Goal: Task Accomplishment & Management: Manage account settings

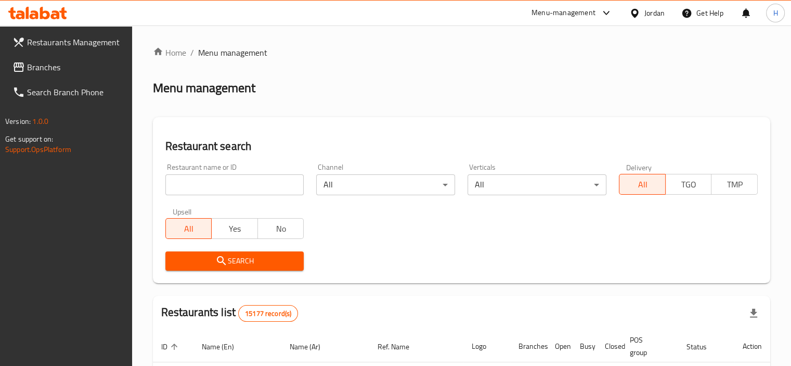
click at [17, 62] on icon at bounding box center [19, 66] width 10 height 9
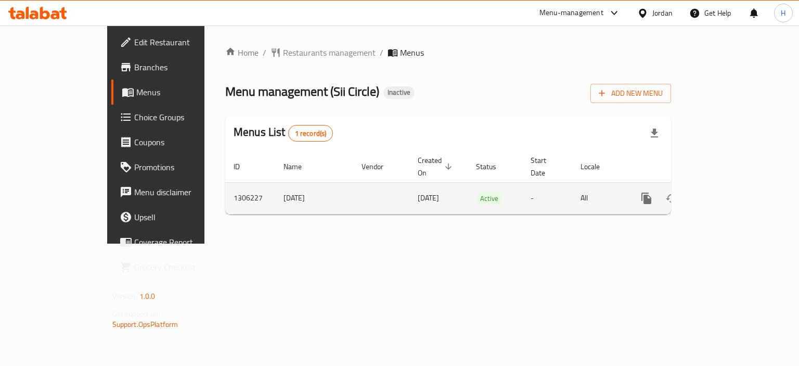
click at [728, 192] on icon "enhanced table" at bounding box center [721, 198] width 12 height 12
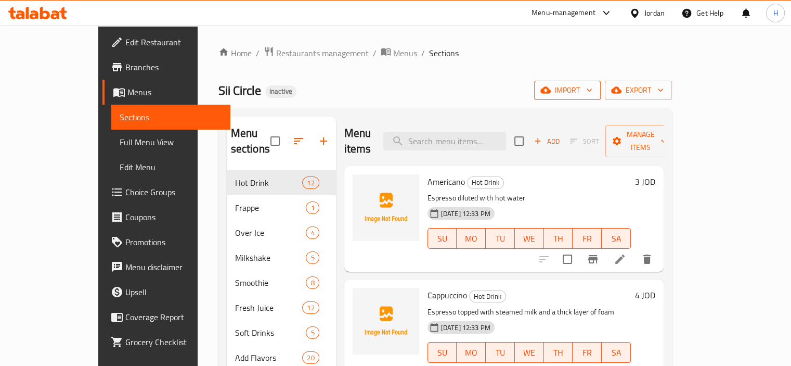
click at [551, 93] on icon "button" at bounding box center [546, 90] width 10 height 7
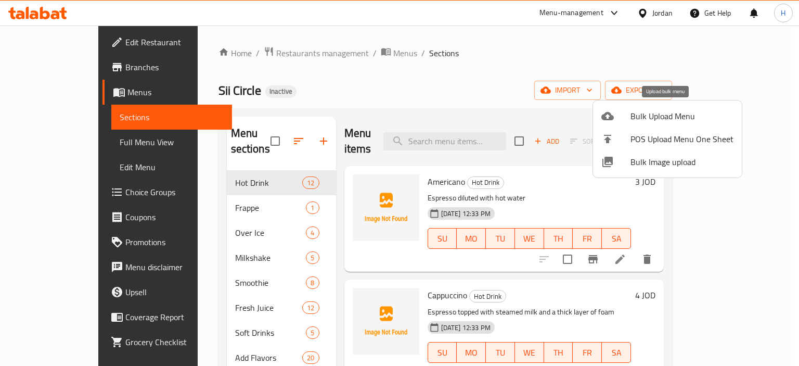
click at [625, 112] on div at bounding box center [615, 116] width 29 height 12
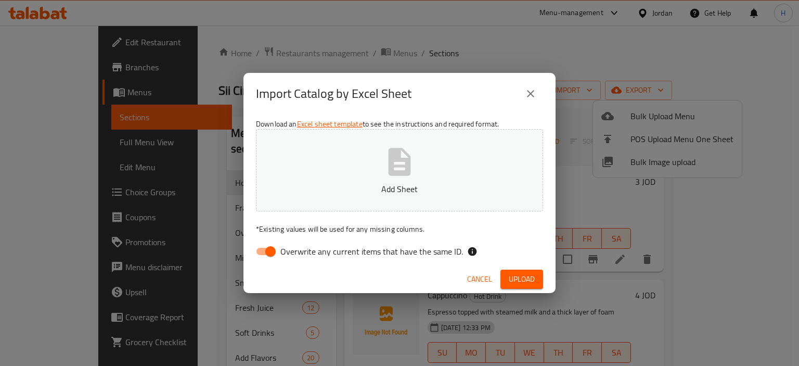
click at [323, 247] on span "Overwrite any current items that have the same ID." at bounding box center [371, 251] width 183 height 12
click at [300, 247] on input "Overwrite any current items that have the same ID." at bounding box center [270, 251] width 59 height 20
checkbox input "false"
click at [526, 276] on span "Upload" at bounding box center [522, 279] width 26 height 13
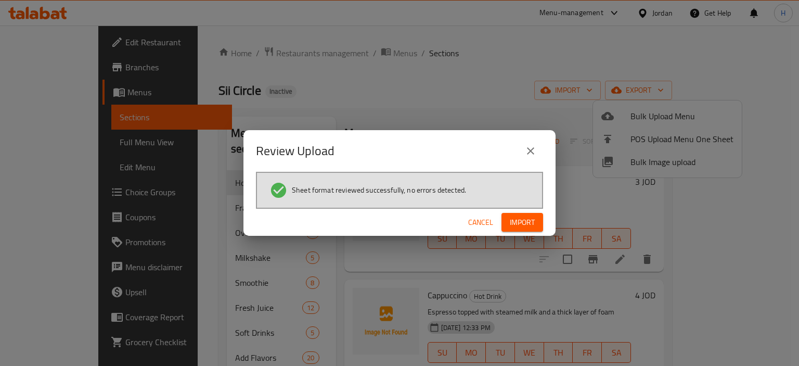
click at [531, 226] on span "Import" at bounding box center [522, 222] width 25 height 13
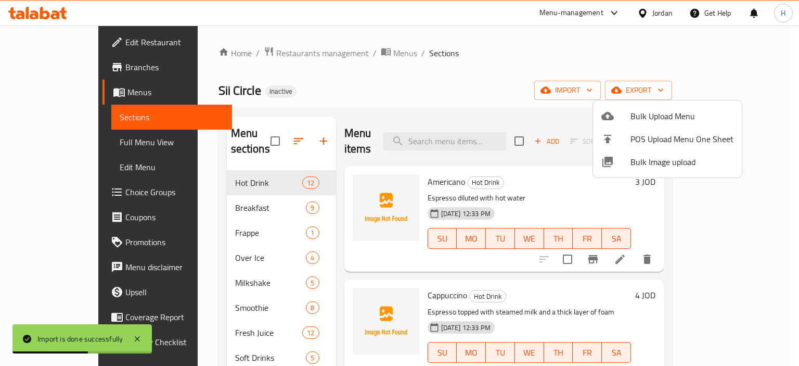
click at [335, 103] on div at bounding box center [399, 183] width 799 height 366
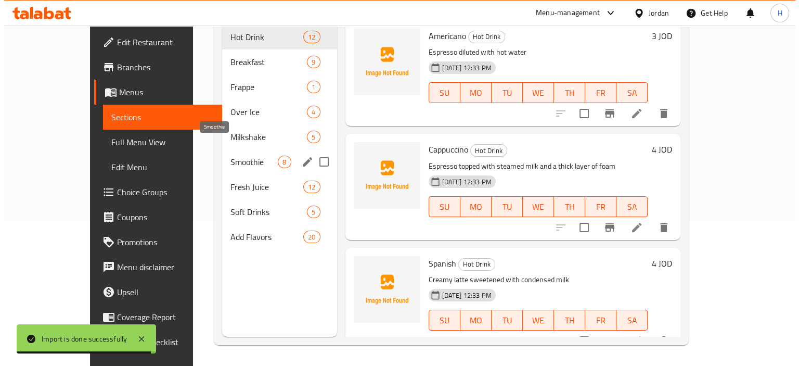
scroll to position [42, 0]
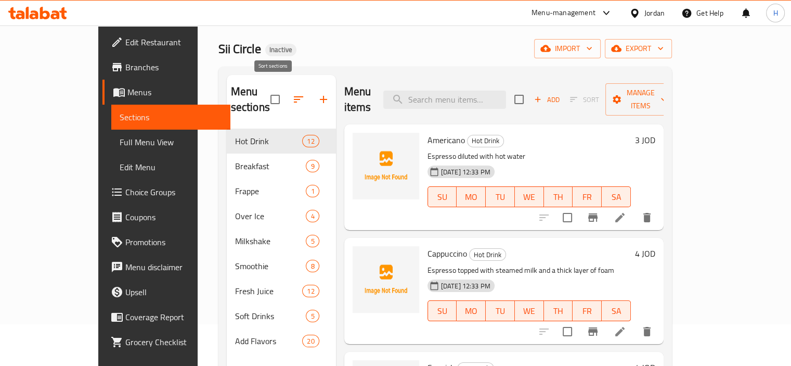
click at [292, 93] on icon "button" at bounding box center [298, 99] width 12 height 12
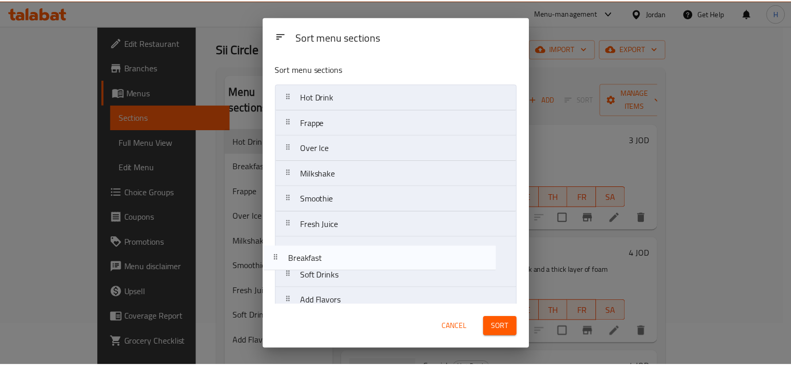
scroll to position [12, 0]
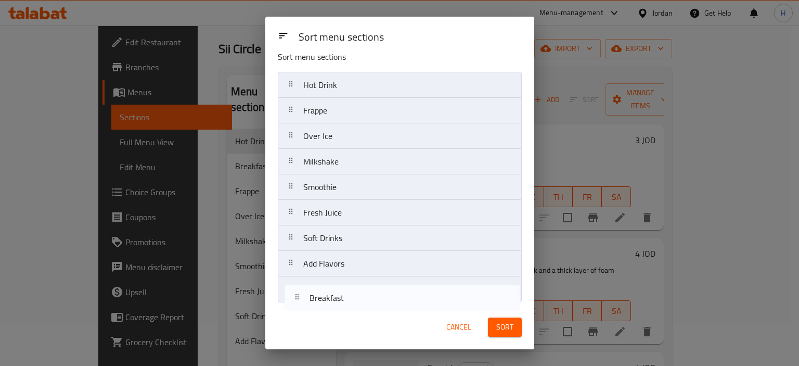
drag, startPoint x: 339, startPoint y: 116, endPoint x: 345, endPoint y: 294, distance: 178.0
click at [345, 294] on nav "Hot Drink Breakfast Frappe Over Ice Milkshake Smoothie Fresh Juice Soft Drinks …" at bounding box center [400, 187] width 244 height 230
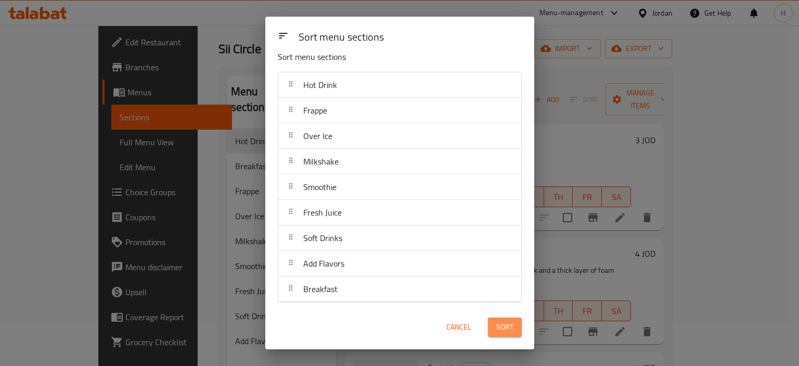
click at [500, 327] on span "Sort" at bounding box center [504, 326] width 17 height 13
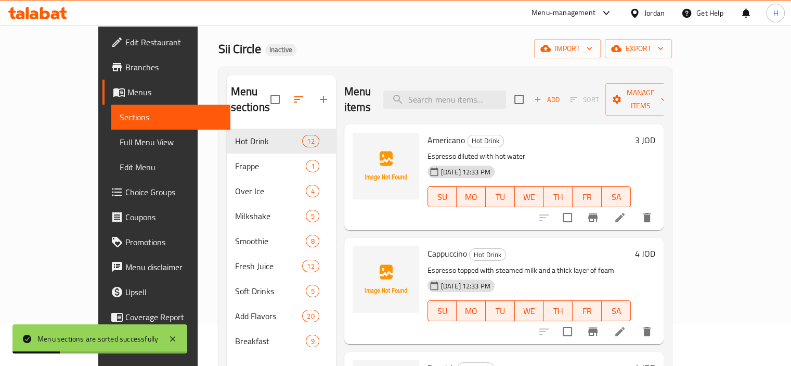
click at [111, 149] on link "Full Menu View" at bounding box center [170, 142] width 119 height 25
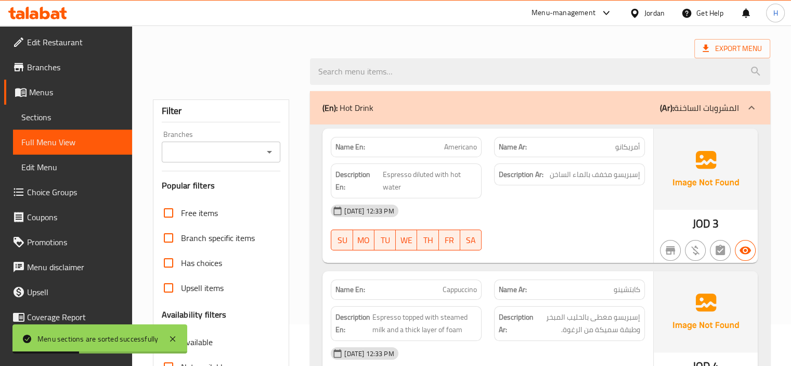
scroll to position [280, 0]
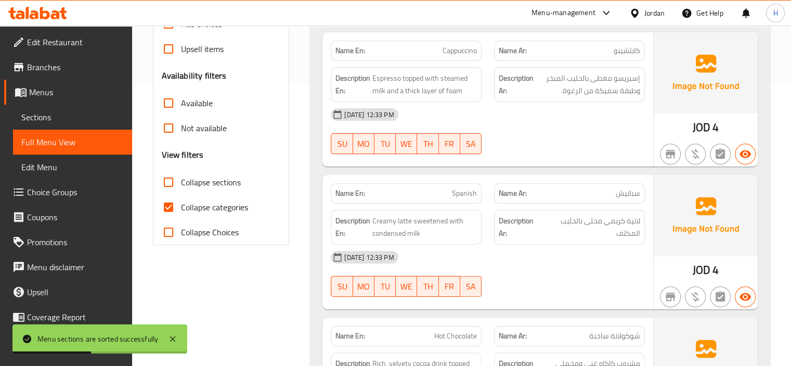
click at [164, 181] on input "Collapse sections" at bounding box center [168, 182] width 25 height 25
checkbox input "true"
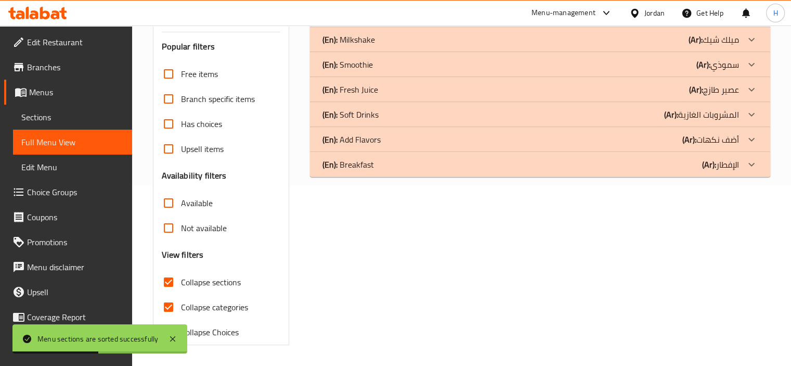
click at [168, 208] on div "Free items Branch specific items Has choices Upsell items Availability filters …" at bounding box center [221, 202] width 119 height 283
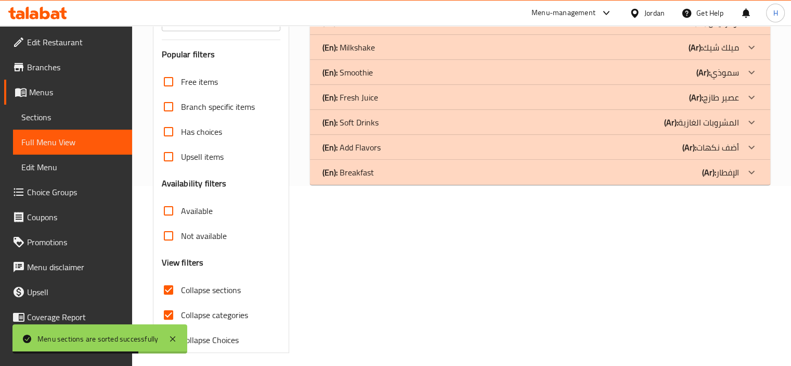
scroll to position [187, 0]
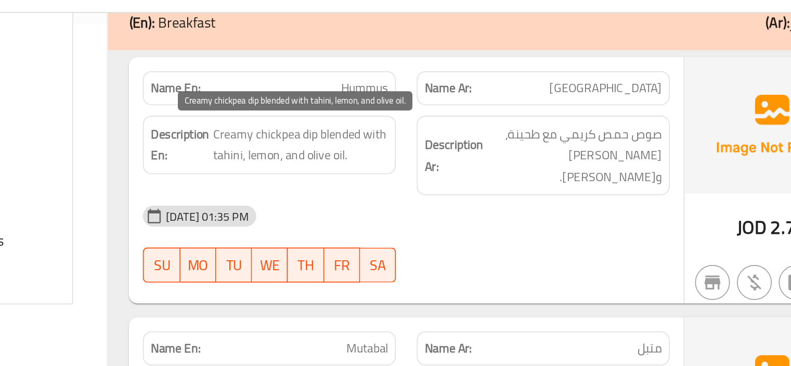
scroll to position [333, 0]
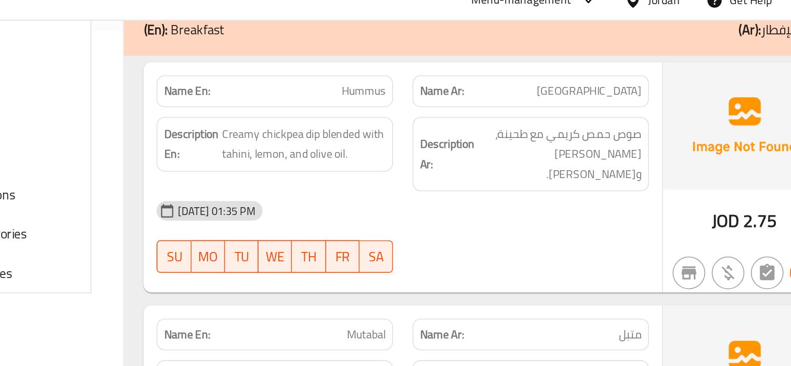
click at [462, 69] on span "Hummus" at bounding box center [463, 71] width 28 height 11
copy span "Hummus"
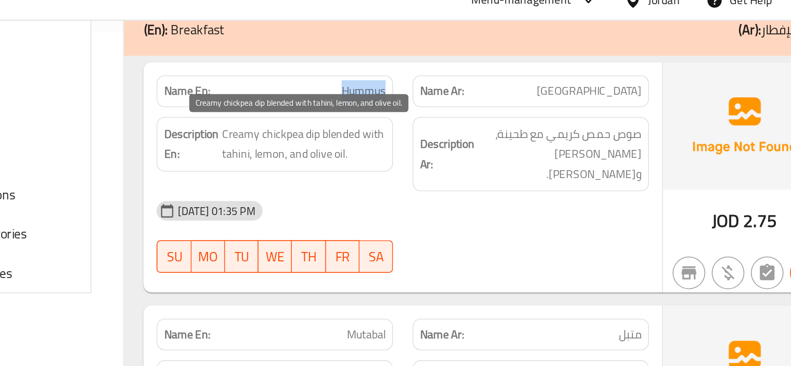
click at [497, 135] on div "18-08-2025 01:35 PM" at bounding box center [488, 147] width 327 height 25
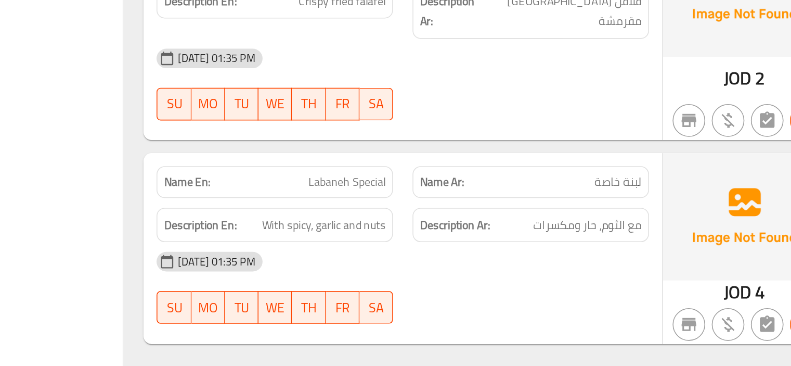
scroll to position [1296, 0]
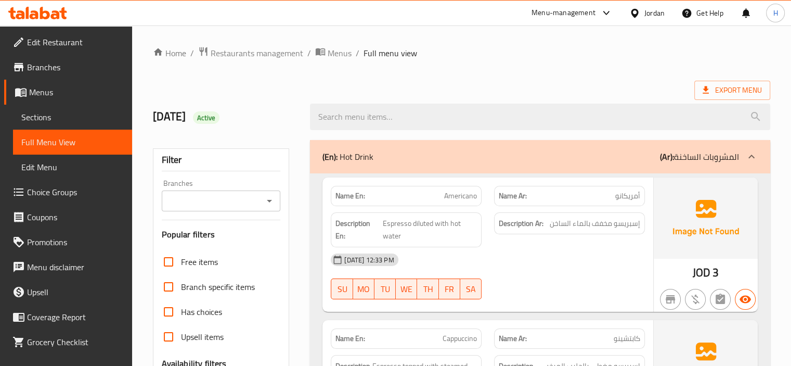
click at [58, 110] on link "Sections" at bounding box center [72, 117] width 119 height 25
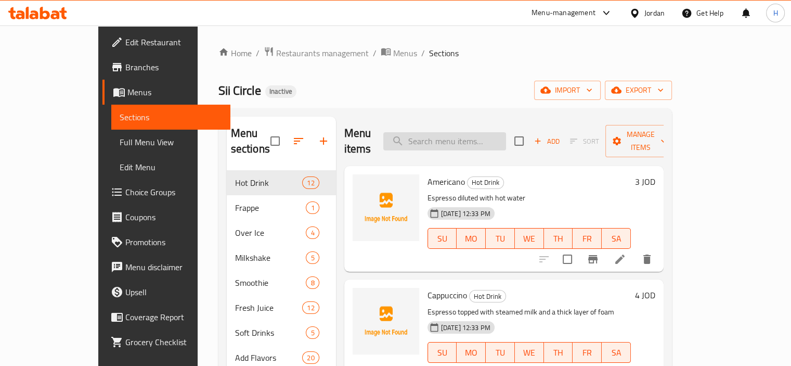
click at [474, 132] on input "search" at bounding box center [444, 141] width 123 height 18
paste input "Hummus"
type input "Hummus"
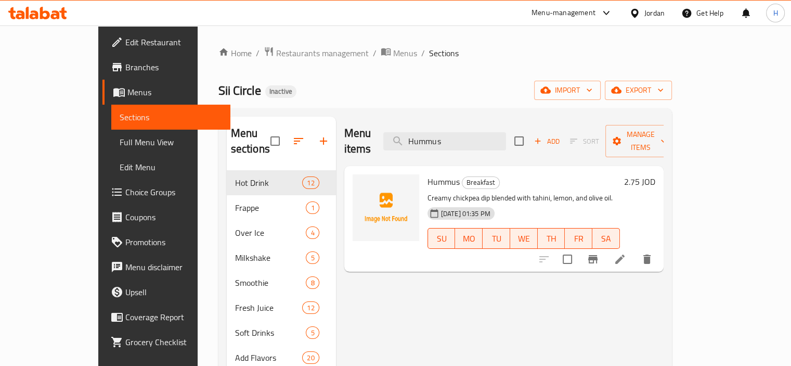
click at [626, 253] on icon at bounding box center [620, 259] width 12 height 12
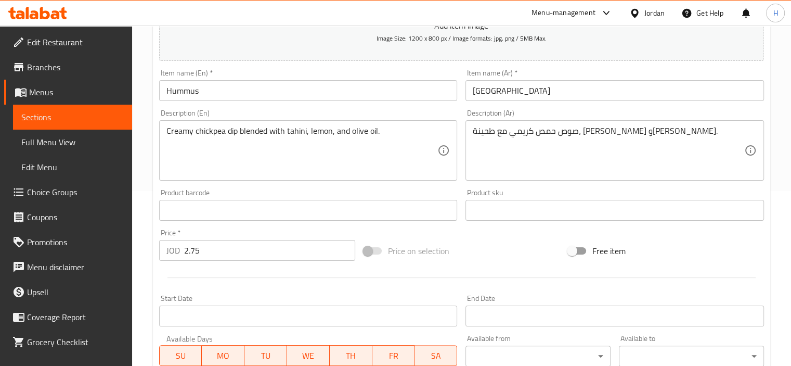
scroll to position [174, 0]
click at [541, 187] on div "Product sku Product sku" at bounding box center [614, 205] width 307 height 40
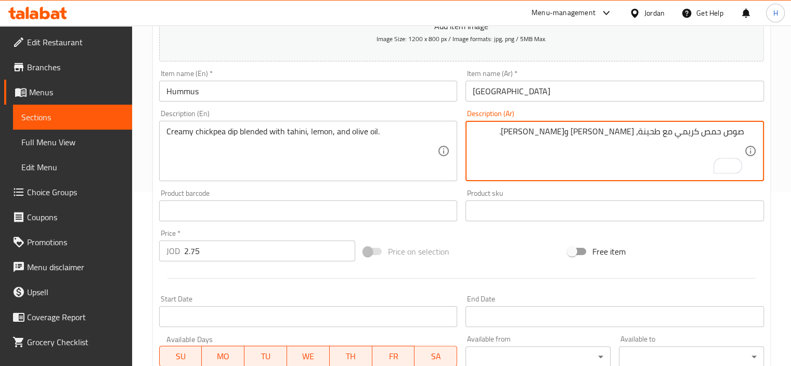
click at [677, 132] on textarea "صوص حمص كريمي مع طحينة، ليمون وزيت زيتون." at bounding box center [609, 150] width 272 height 49
type textarea "صوص حمص كريمي ممزوج مع طحينة، ليمون وزيت زيتون."
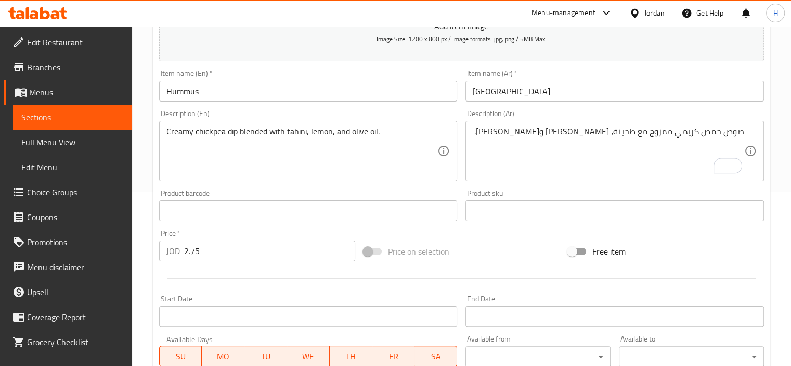
click at [290, 105] on div "Item name (En)   * Hummus Item name (En) *" at bounding box center [308, 86] width 307 height 40
click at [325, 86] on input "Hummus" at bounding box center [308, 91] width 299 height 21
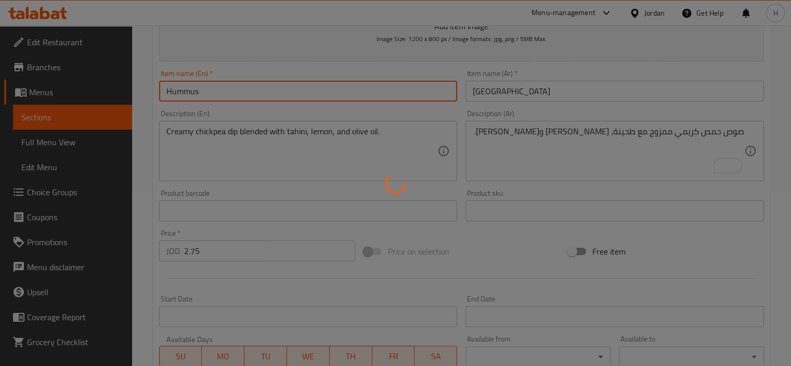
scroll to position [0, 0]
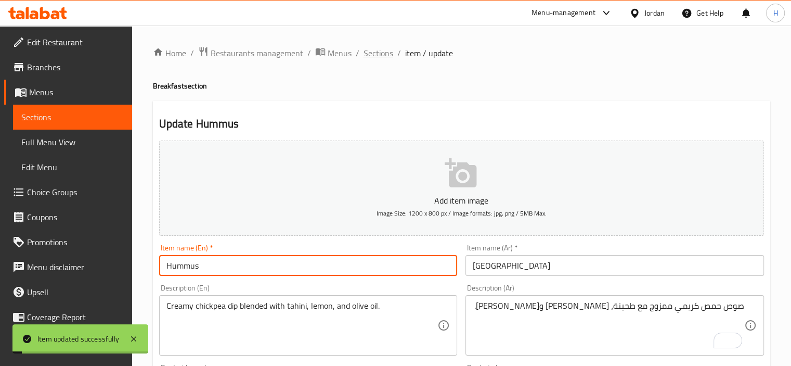
click at [372, 58] on span "Sections" at bounding box center [379, 53] width 30 height 12
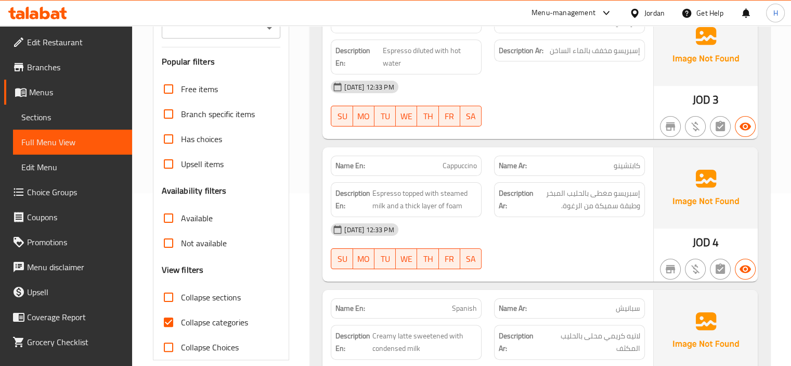
scroll to position [258, 0]
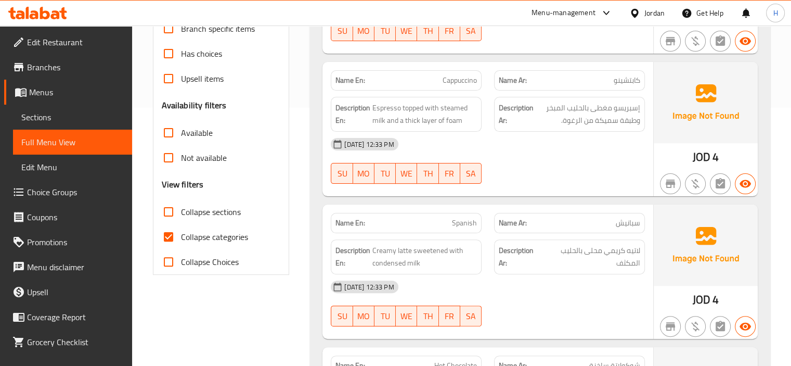
click at [166, 212] on input "Collapse sections" at bounding box center [168, 211] width 25 height 25
checkbox input "true"
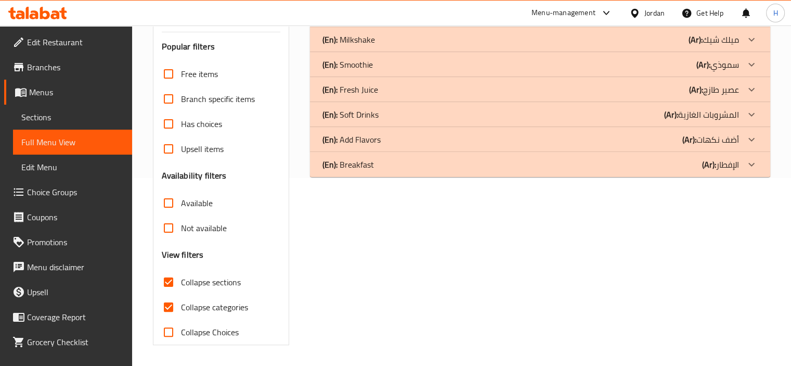
click at [169, 294] on input "Collapse categories" at bounding box center [168, 306] width 25 height 25
checkbox input "false"
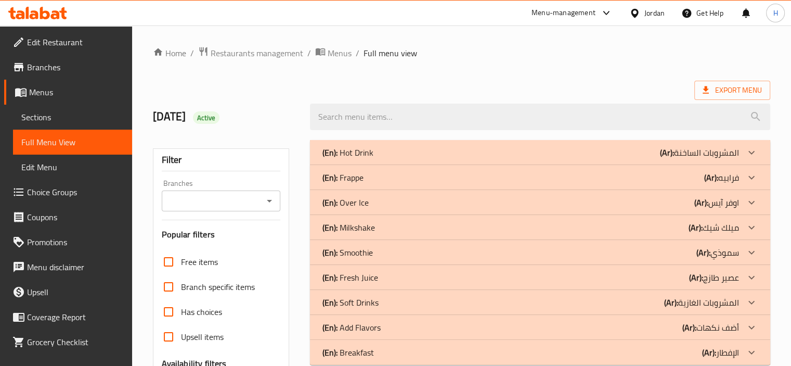
scroll to position [187, 0]
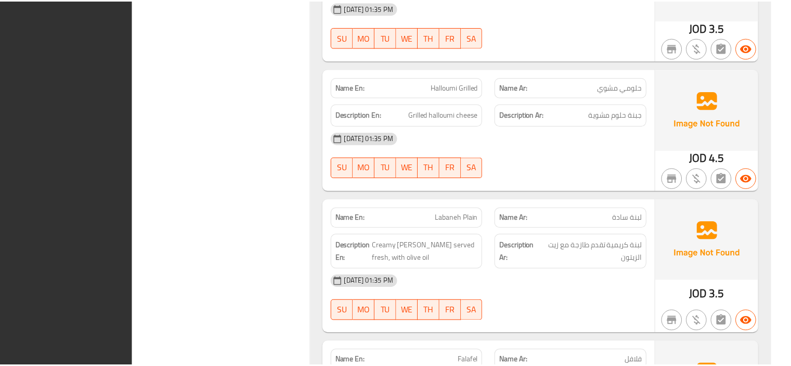
scroll to position [1283, 0]
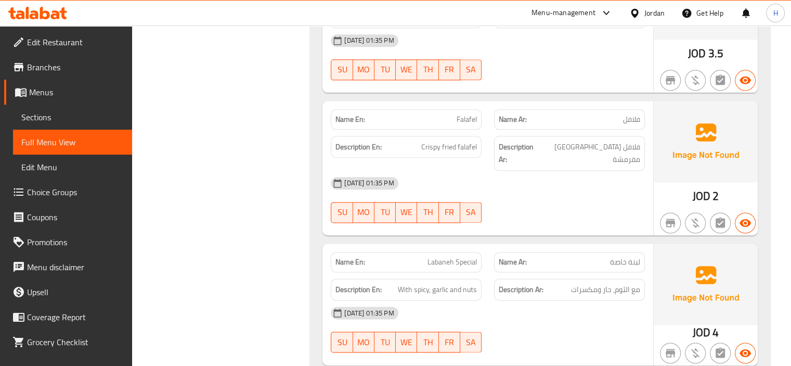
click at [22, 20] on div at bounding box center [37, 13] width 75 height 21
click at [35, 20] on div at bounding box center [37, 13] width 75 height 21
click at [35, 16] on icon at bounding box center [37, 13] width 59 height 12
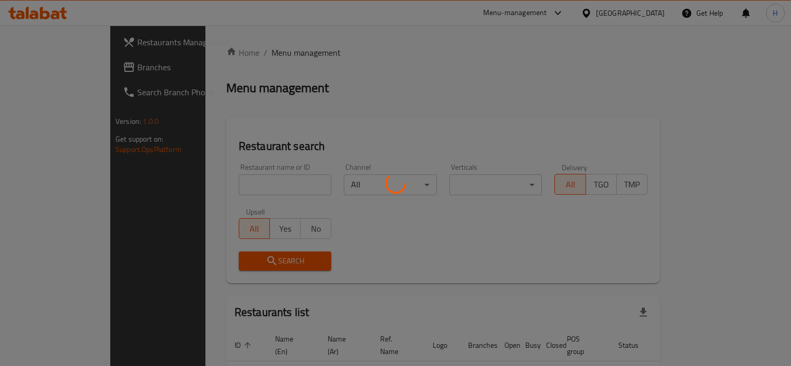
scroll to position [49, 0]
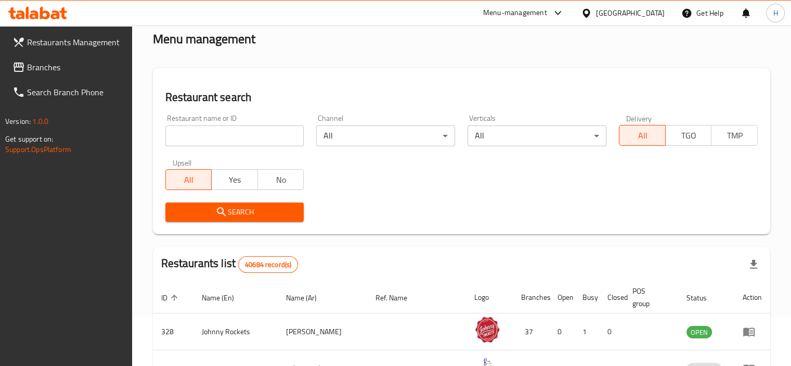
click at [42, 68] on span "Branches" at bounding box center [75, 67] width 97 height 12
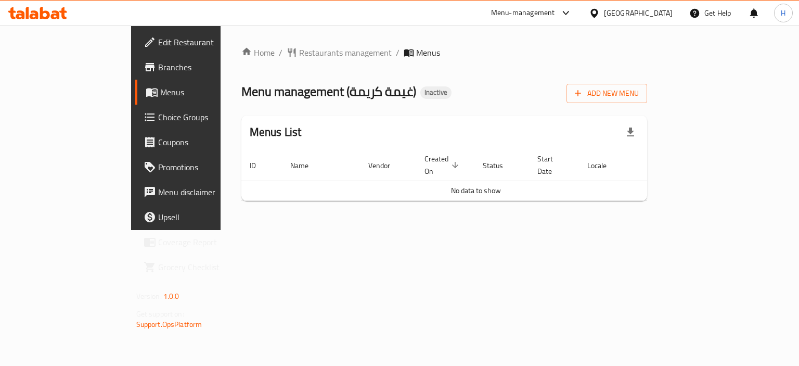
click at [158, 63] on span "Branches" at bounding box center [207, 67] width 98 height 12
